Goal: Task Accomplishment & Management: Use online tool/utility

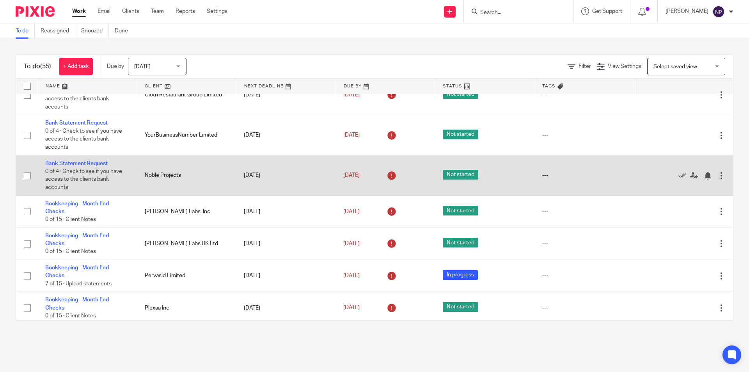
scroll to position [156, 0]
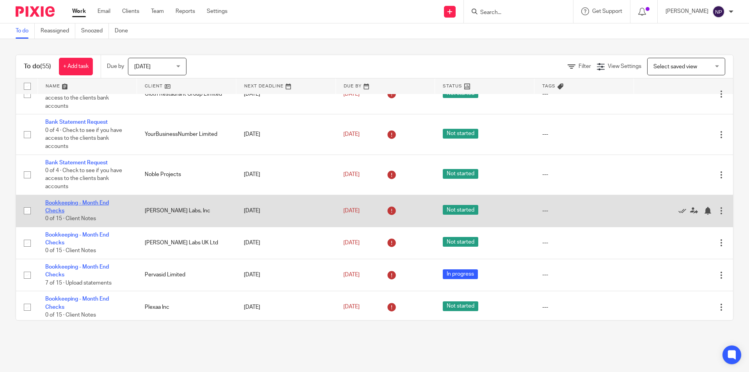
click at [99, 200] on link "Bookkeeping - Month End Checks" at bounding box center [77, 206] width 64 height 13
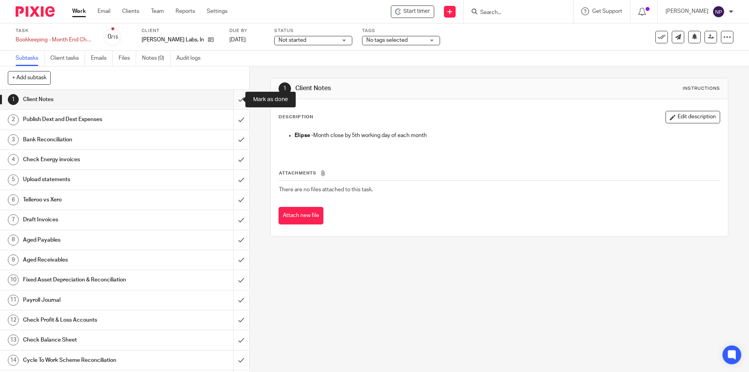
click at [235, 101] on input "submit" at bounding box center [124, 100] width 249 height 20
